Goal: Information Seeking & Learning: Understand process/instructions

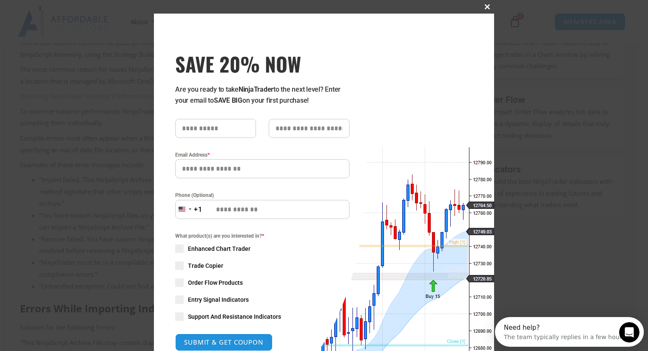
click at [485, 6] on span "SAVE 20% NOW popup" at bounding box center [487, 6] width 14 height 5
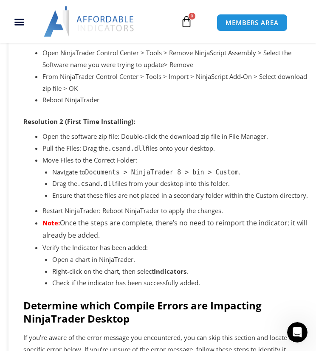
scroll to position [563, 0]
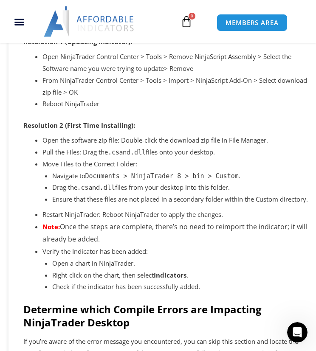
click at [97, 142] on li "Open the software zip file: Double-click the download zip file in File Manager." at bounding box center [175, 141] width 267 height 12
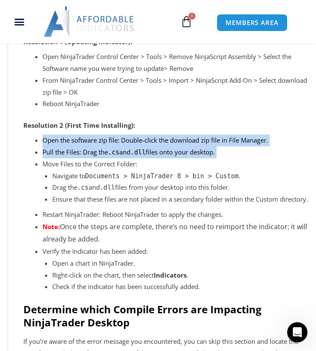
drag, startPoint x: 97, startPoint y: 142, endPoint x: 95, endPoint y: 152, distance: 10.8
click at [95, 152] on ul "Open the software zip file: Double-click the download zip file in File Manager.…" at bounding box center [175, 214] width 267 height 159
click at [95, 152] on li "Pull the Files: Drag the .cs and .dll files onto your desktop." at bounding box center [175, 153] width 267 height 12
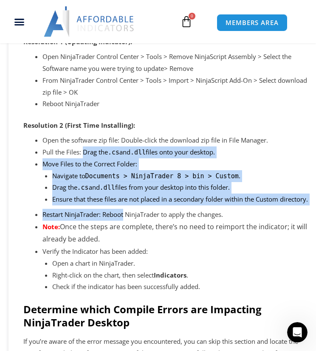
drag, startPoint x: 95, startPoint y: 152, endPoint x: 110, endPoint y: 241, distance: 90.1
click at [110, 241] on ul "Open the software zip file: Double-click the download zip file in File Manager.…" at bounding box center [175, 214] width 267 height 159
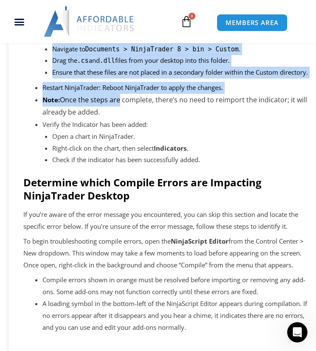
scroll to position [691, 0]
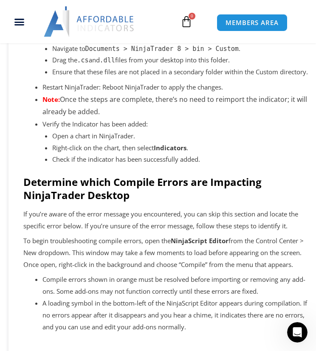
click at [110, 232] on p "If you’re aware of the error message you encountered, you can skip this section…" at bounding box center [166, 221] width 286 height 24
click at [112, 252] on p "To begin troubleshooting compile errors, open the NinjaScript Editor from the C…" at bounding box center [166, 253] width 286 height 36
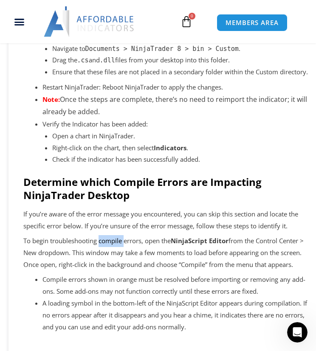
click at [112, 252] on p "To begin troubleshooting compile errors, open the NinjaScript Editor from the C…" at bounding box center [166, 253] width 286 height 36
click at [98, 262] on p "To begin troubleshooting compile errors, open the NinjaScript Editor from the C…" at bounding box center [166, 253] width 286 height 36
click at [133, 258] on p "To begin troubleshooting compile errors, open the NinjaScript Editor from the C…" at bounding box center [166, 253] width 286 height 36
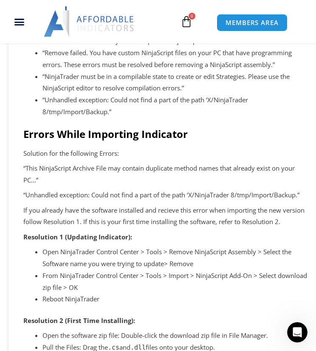
scroll to position [362, 0]
click at [62, 151] on p "Solution for the following Errors:" at bounding box center [166, 154] width 286 height 12
click at [68, 192] on p "“Unhandled exception: Could not find a part of the path ‘X/NinjaTrader 8/tmp/Im…" at bounding box center [166, 196] width 286 height 12
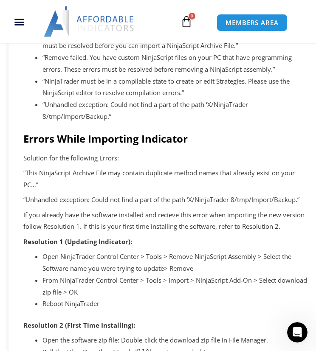
click at [71, 133] on h2 "Errors While Importing Indicator" at bounding box center [166, 138] width 286 height 13
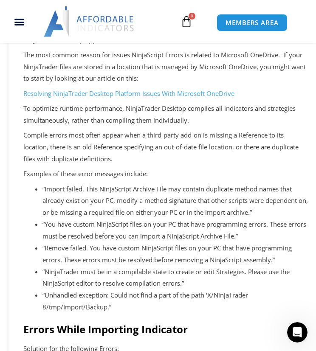
scroll to position [160, 0]
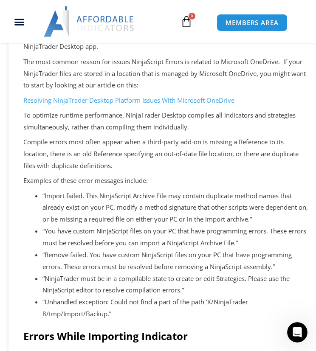
click at [72, 143] on p "Compile errors most often appear when a third-party add-on is missing a Referen…" at bounding box center [166, 154] width 286 height 36
click at [119, 157] on p "Compile errors most often appear when a third-party add-on is missing a Referen…" at bounding box center [166, 154] width 286 height 36
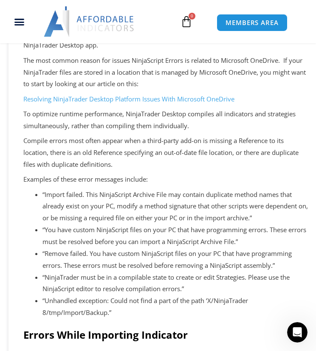
click at [90, 218] on li "“Import failed. This NinjaScript Archive File may contain duplicate method name…" at bounding box center [175, 207] width 267 height 36
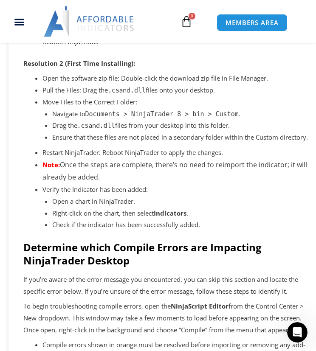
scroll to position [669, 0]
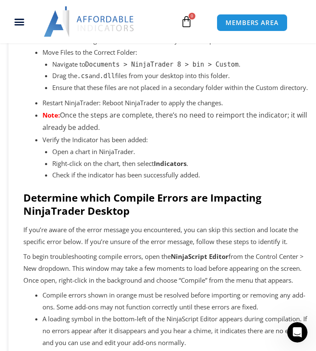
click at [90, 217] on h2 "Determine which Compile Errors are Impacting NinjaTrader Desktop" at bounding box center [166, 204] width 286 height 26
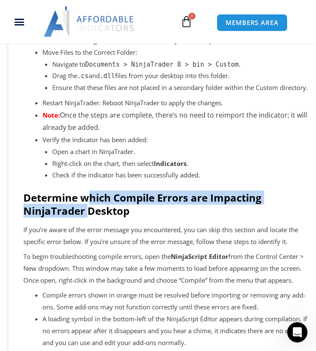
click at [90, 217] on h2 "Determine which Compile Errors are Impacting NinjaTrader Desktop" at bounding box center [166, 204] width 286 height 26
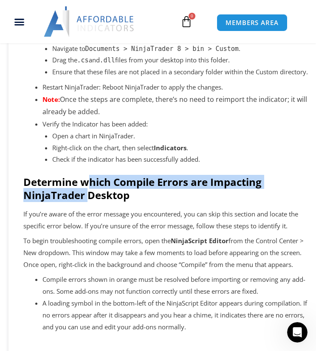
scroll to position [681, 0]
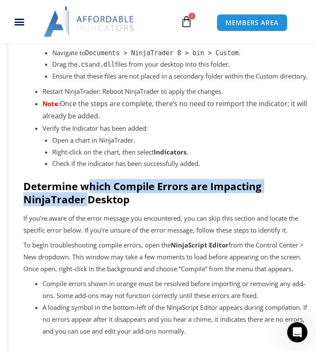
click at [115, 204] on h2 "Determine which Compile Errors are Impacting NinjaTrader Desktop" at bounding box center [166, 193] width 286 height 26
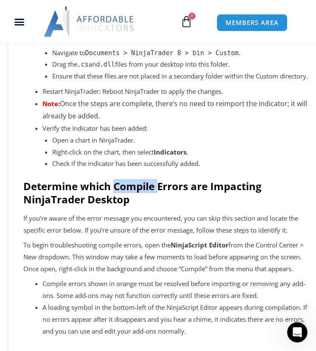
click at [115, 204] on h2 "Determine which Compile Errors are Impacting NinjaTrader Desktop" at bounding box center [166, 193] width 286 height 26
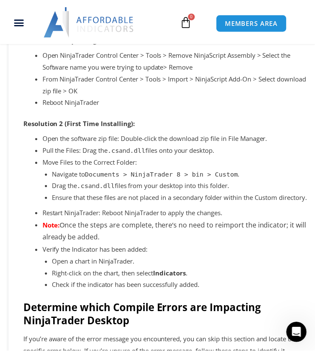
scroll to position [560, 0]
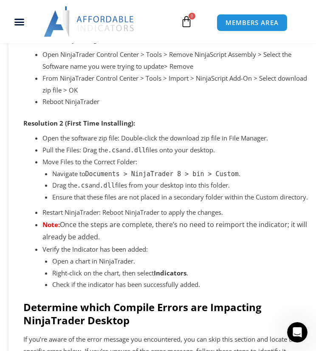
click at [56, 174] on li "Navigate to Documents > NinjaTrader 8 > bin > Custom ." at bounding box center [181, 174] width 258 height 12
click at [58, 184] on li "Drag the .cs and .dll files from your desktop into this folder." at bounding box center [181, 186] width 258 height 12
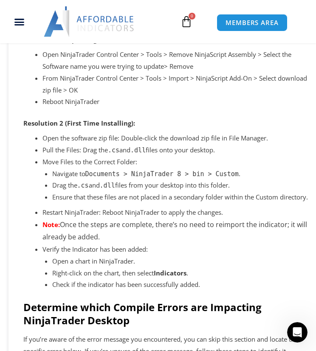
click at [62, 204] on p "Ensure that these files are not placed in a secondary folder within the Custom …" at bounding box center [181, 198] width 258 height 12
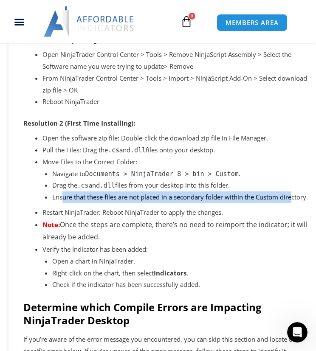
click at [62, 204] on p "Ensure that these files are not placed in a secondary folder within the Custom …" at bounding box center [181, 198] width 258 height 12
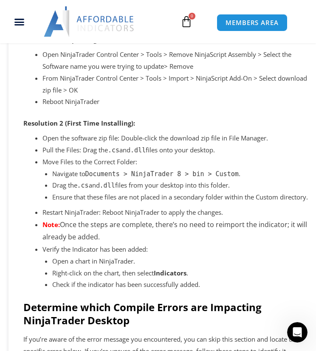
click at [61, 219] on li "Restart NinjaTrader: Reboot NinjaTrader to apply the changes." at bounding box center [175, 213] width 267 height 12
click at [101, 244] on li "Note: Once the steps are complete, there’s no need to reimport the indicator; i…" at bounding box center [175, 231] width 267 height 25
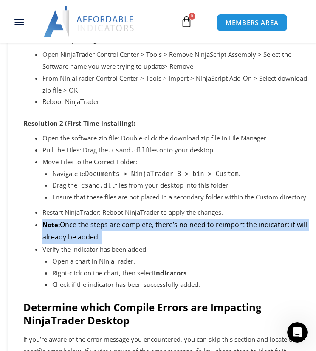
click at [101, 244] on li "Note: Once the steps are complete, there’s no need to reimport the indicator; i…" at bounding box center [175, 231] width 267 height 25
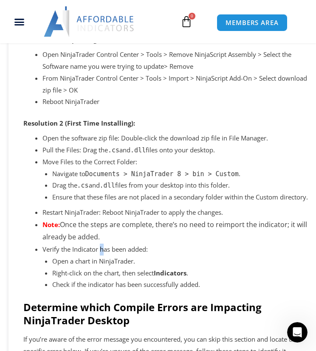
drag, startPoint x: 101, startPoint y: 248, endPoint x: 102, endPoint y: 265, distance: 17.0
click at [102, 265] on li "Verify the Indicator has been added: Open a chart in NinjaTrader. Right-click o…" at bounding box center [175, 267] width 267 height 47
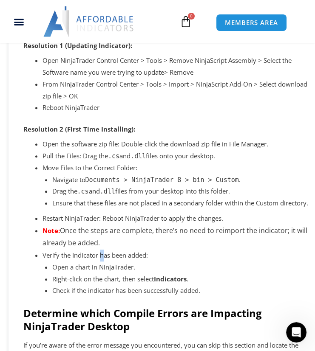
drag, startPoint x: 51, startPoint y: 179, endPoint x: 251, endPoint y: 188, distance: 200.3
click at [251, 188] on li "Move Files to the Correct Folder: Navigate to Documents > NinjaTrader 8 > bin >…" at bounding box center [175, 185] width 266 height 47
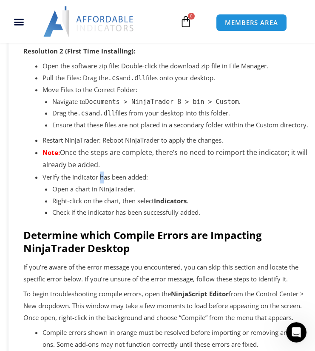
scroll to position [639, 0]
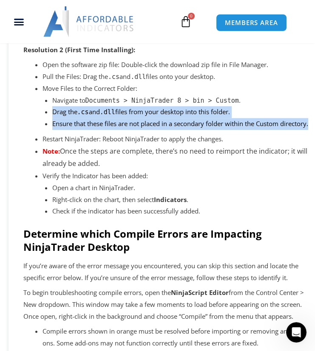
drag, startPoint x: 114, startPoint y: 139, endPoint x: 53, endPoint y: 117, distance: 64.9
click at [53, 117] on ul "Navigate to Documents > NinjaTrader 8 > bin > Custom . Drag the .cs and .dll fi…" at bounding box center [180, 113] width 257 height 36
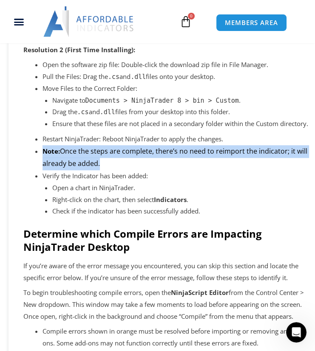
drag, startPoint x: 53, startPoint y: 117, endPoint x: 34, endPoint y: 164, distance: 50.3
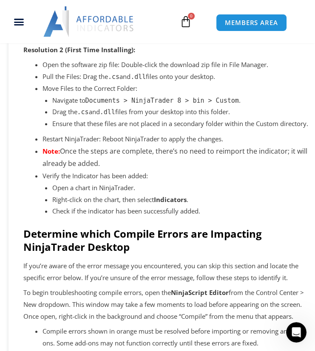
drag, startPoint x: 34, startPoint y: 164, endPoint x: 102, endPoint y: 207, distance: 80.6
click at [102, 206] on li "Right-click on the chart, then select Indicators ." at bounding box center [180, 200] width 257 height 12
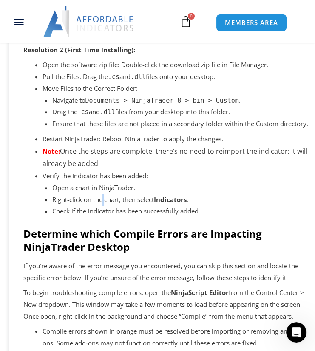
click at [102, 206] on li "Right-click on the chart, then select Indicators ." at bounding box center [180, 200] width 257 height 12
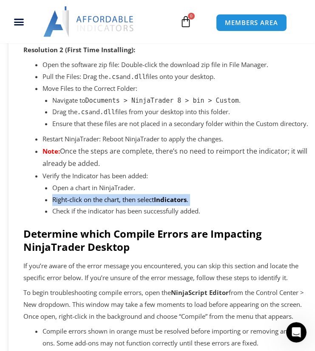
click at [102, 206] on li "Right-click on the chart, then select Indicators ." at bounding box center [180, 200] width 257 height 12
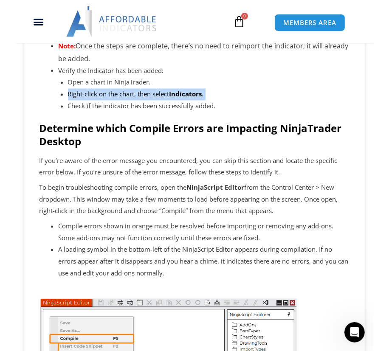
scroll to position [685, 0]
